Goal: Information Seeking & Learning: Learn about a topic

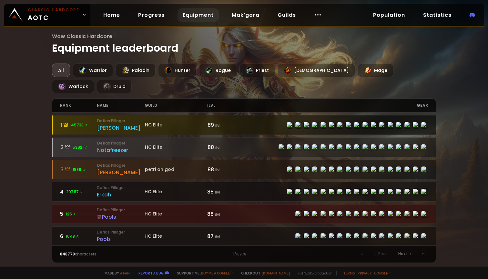
click at [94, 121] on div "1 45733" at bounding box center [78, 125] width 37 height 8
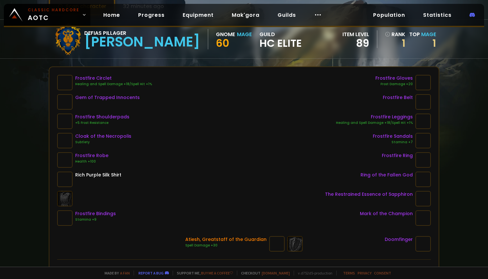
scroll to position [48, 0]
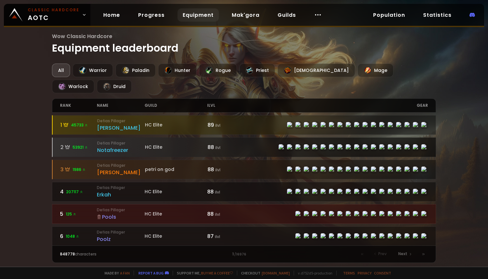
click at [72, 143] on div "2 53921" at bounding box center [78, 147] width 37 height 8
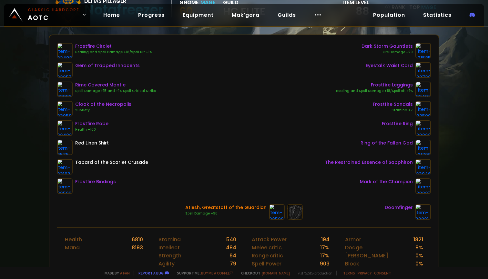
scroll to position [81, 0]
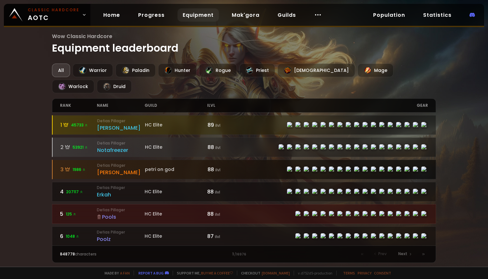
click at [108, 168] on div "[PERSON_NAME]" at bounding box center [121, 172] width 48 height 8
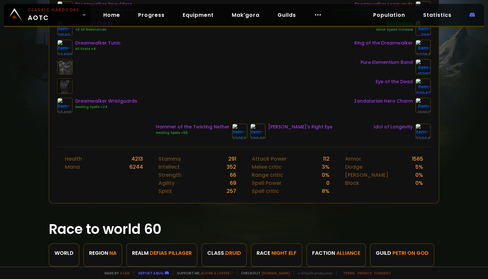
scroll to position [161, 0]
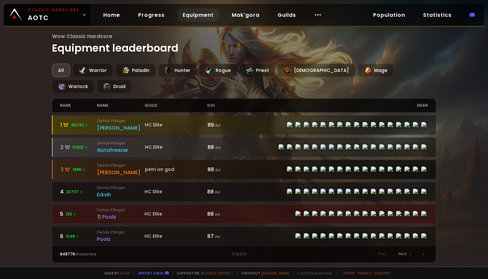
click at [70, 166] on div "3 1986" at bounding box center [78, 170] width 37 height 8
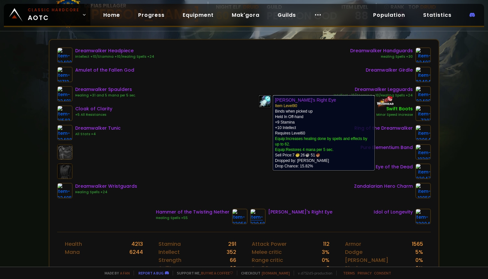
scroll to position [74, 0]
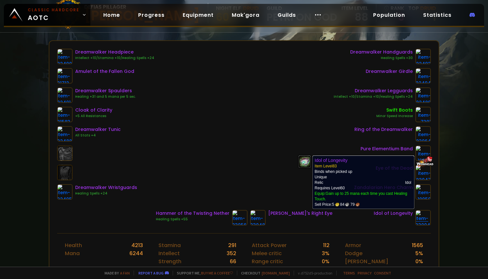
click at [426, 219] on img at bounding box center [422, 217] width 15 height 15
